Goal: Find specific page/section: Find specific page/section

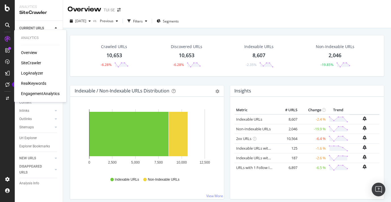
click at [25, 52] on div "Overview" at bounding box center [29, 53] width 16 height 6
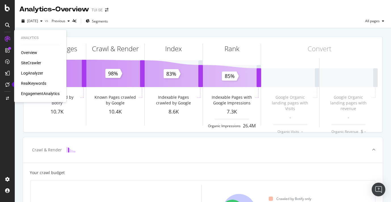
click at [26, 50] on div "Overview" at bounding box center [29, 53] width 16 height 6
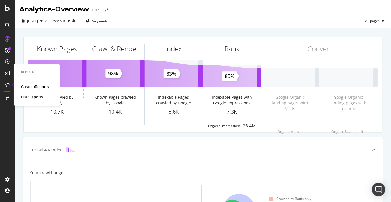
click at [26, 86] on div "CustomReports" at bounding box center [35, 87] width 28 height 6
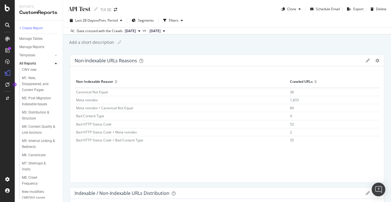
scroll to position [54, 0]
